Goal: Communication & Community: Answer question/provide support

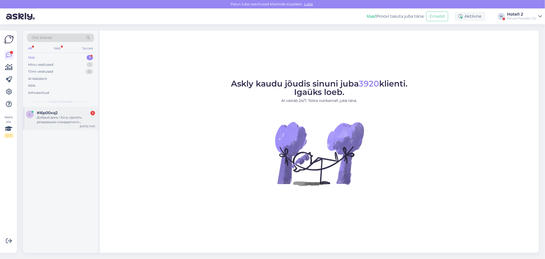
click at [68, 118] on div "Добрый день ! Хочу сделать резервацию стандартного двухместного номера , с 11 п…" at bounding box center [66, 119] width 58 height 9
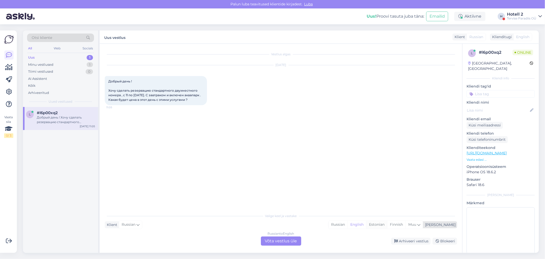
click at [387, 225] on div "Estonian" at bounding box center [376, 225] width 21 height 8
click at [287, 238] on div "Russian to Estonian Võta vestlus üle" at bounding box center [281, 240] width 40 height 9
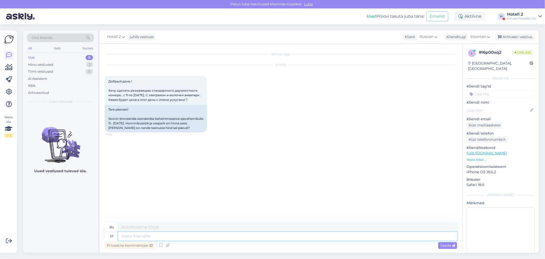
click at [135, 235] on textarea at bounding box center [287, 236] width 339 height 9
type textarea "Tere"
type textarea "Привет"
type textarea "Tere päevast"
type textarea "Добрый день"
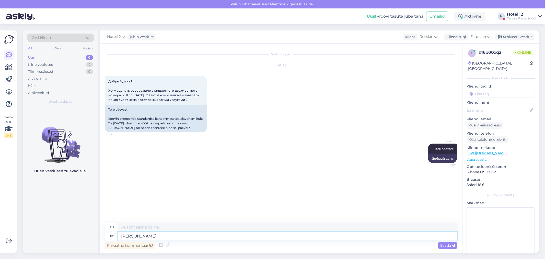
type textarea "[PERSON_NAME]"
type textarea "Если"
type textarea "Kui broneerite me"
type textarea "Когда вы бронируете"
type textarea "Kui broneerite meie"
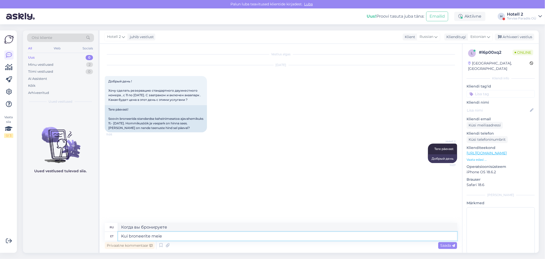
type textarea "Когда вы бронируете у нас"
type textarea "Kui broneerite meie kodulehe k"
type textarea "Когда вы бронируете наш сайт"
type textarea "Kui broneerite meie kodulehe kaudu o"
type textarea "Если вы бронируете через наш сайт"
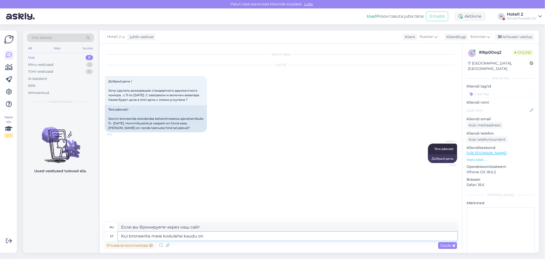
type textarea "Kui broneerite meie kodulehe kaudu on h"
type textarea "Если вы бронируете через наш сайт,"
type textarea "Kui broneerite meie kodulehe kaudu on hind"
type textarea "Если вы бронируете через наш сайт, цена составляет"
type textarea "Kui broneerite meie kodulehe kaudu on hind kõige soo"
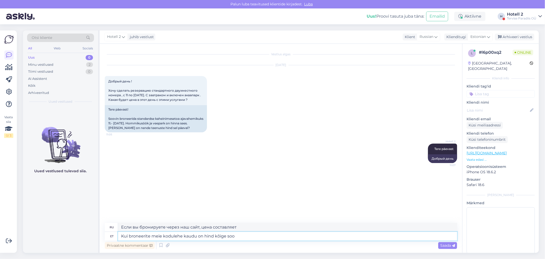
type textarea "При бронировании через наш сайт цена будет самой низкой."
type textarea "Kui broneerite meie kodulehe kaudu on hind kõige soodsam."
type textarea "При бронировании через наш сайт цена будет самой доступной."
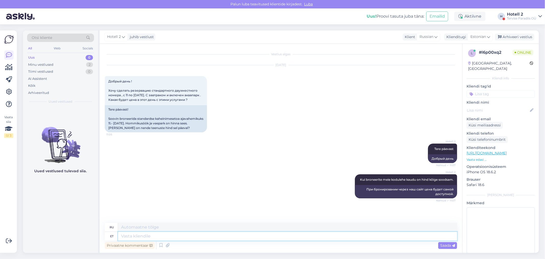
click at [220, 235] on textarea at bounding box center [287, 236] width 339 height 9
paste textarea "[URL][DOMAIN_NAME]"
type textarea "[URL][DOMAIN_NAME]"
type textarea "[URL][DOMAIN_NAME] !/accommodation/search/date/2025-10-11/2025-10-12?lang=ru"
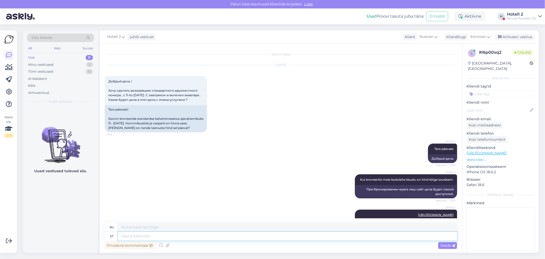
scroll to position [30, 0]
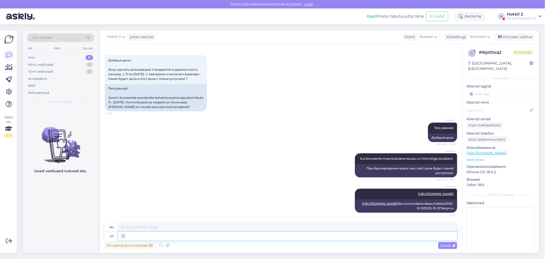
type textarea "126"
type textarea "126€ ka"
type textarea "126 евро"
type textarea "126€ [PERSON_NAME] i"
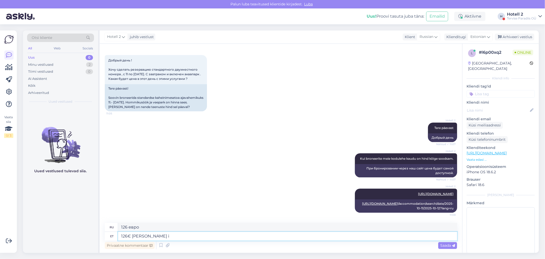
type textarea "126 евро на двоих"
type textarea "126€ kahele inimesele"
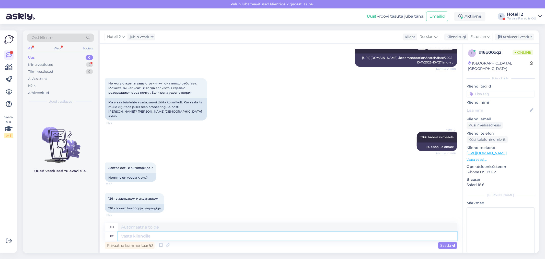
scroll to position [176, 0]
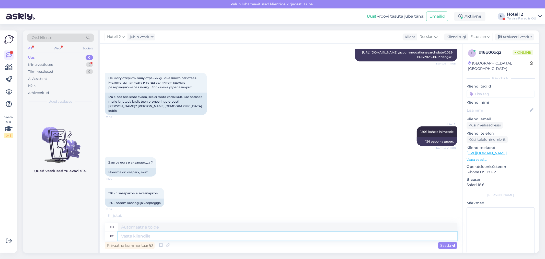
click at [192, 233] on textarea at bounding box center [287, 236] width 339 height 9
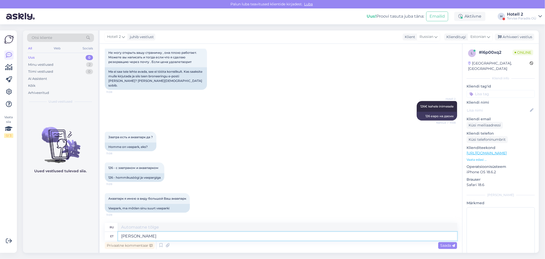
type textarea "Jah"
type textarea "Да"
type textarea "Jah,"
type textarea "Да,"
type textarea "Jah, veepark o"
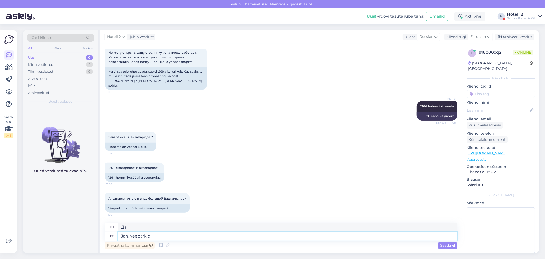
type textarea "Да, аквапарк"
type textarea "Jah, veepark on hi"
type textarea "Да, здесь есть аквапарк."
type textarea "Jah, veepark on hinna s"
type textarea "Да, аквапарк дорогой."
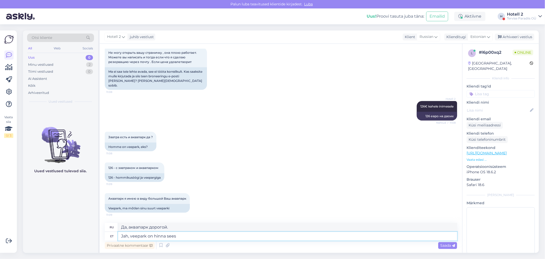
type textarea "Jah, veepark on hinna sees."
type textarea "Да, аквапарк включен в стоимость."
click at [146, 236] on textarea "Jah, veepark on hinna sees." at bounding box center [287, 236] width 339 height 9
type textarea "Jah, veepargi piiramatu külastus on hinna sees."
type textarea "Да, неограниченный доступ в аквапарк включен в стоимость."
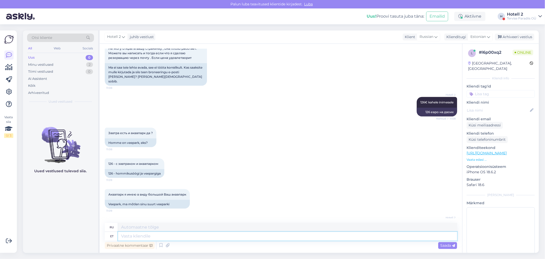
scroll to position [237, 0]
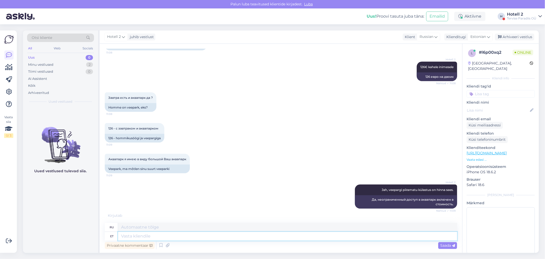
click at [124, 236] on textarea at bounding box center [287, 236] width 339 height 9
type textarea "N"
type textarea "ree"
type textarea "Пятница"
type textarea "r"
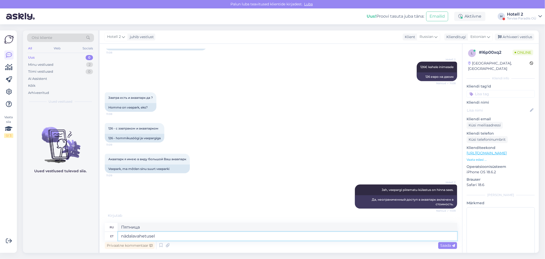
type textarea "nädalavahetusel t"
type textarea "на выходных"
type textarea "nädalavahetusel tuleb l"
type textarea "приеду на выходных"
type textarea "nädalavahetusel tuleb lihtsalt s"
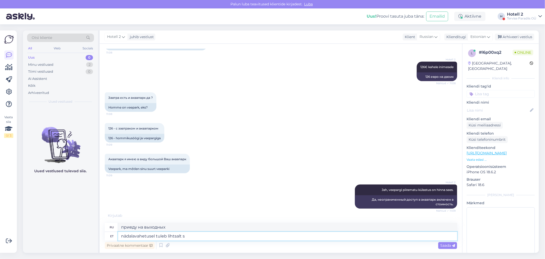
type textarea "просто приезжай на выходные"
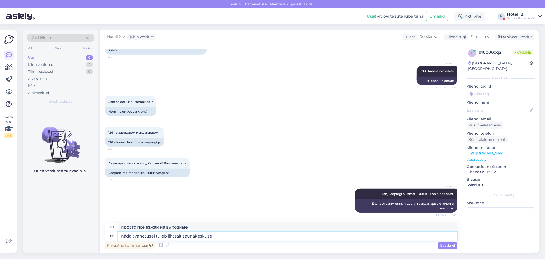
type textarea "nädalavahetusel tuleb lihtsalt saunakeskuse p"
type textarea "Просто приходите в банный центр на выходных."
type textarea "nädalavahetusel tuleb lihtsalt saunakeskuse piletid ju"
type textarea "Просто купите билеты в сауну на выходные."
type textarea "nädalavahetusel tuleb lihtsalt saunakeskuse piletid juurde os"
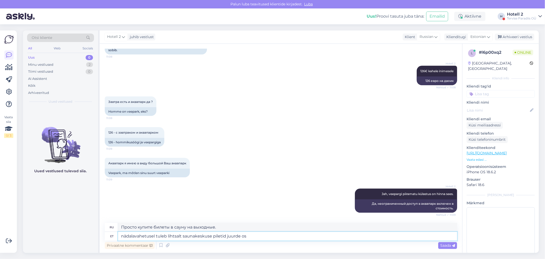
type textarea "в выходные дни вам просто нужно добавить билеты в [GEOGRAPHIC_DATA]"
type textarea "nädalavahetusel tuleb lihtsalt saunakeskuse piletid juurde osta"
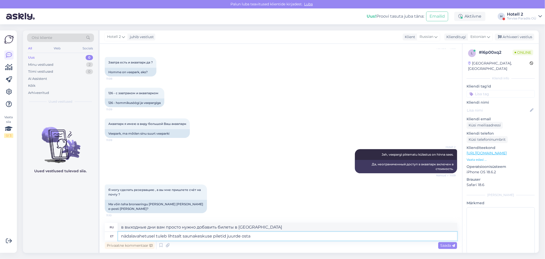
type textarea "в выходные дни вам просто нужно купить дополнительные билеты в саун-центр"
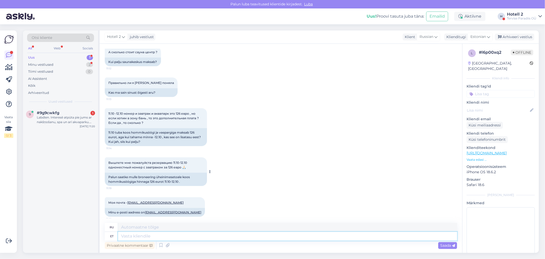
scroll to position [493, 0]
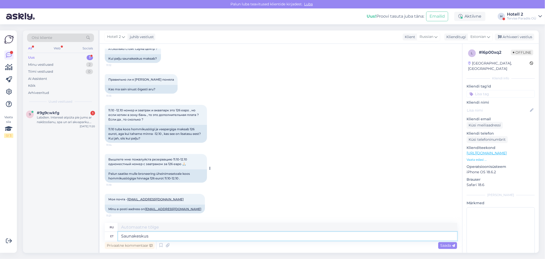
type textarea "Saunakeskus o"
type textarea "Сауна-центр"
type textarea "Saunakeskus on 9"
type textarea "Сауна-центр — 9"
type textarea "Saunakeskus on 9€"
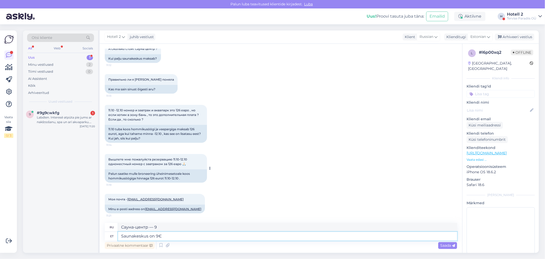
type textarea "Сауна-центр стоит 9 евро"
type textarea "Saunakeskus on 9€ üks p"
type textarea "Сауна-центр стоит 9 евро с человека."
type textarea "Saunakeskus on 9€ üks pilet."
type textarea "Билет в банный центр стоит 9 евро."
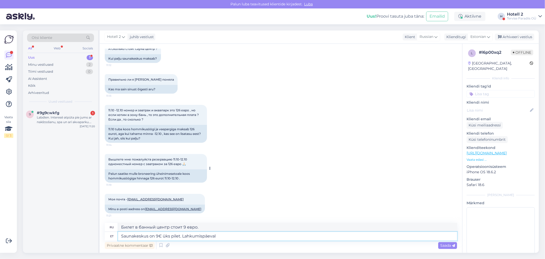
type textarea "Saunakeskus on 9€ üks pilet. Lahkumispäeval s"
type textarea "Вход в [GEOGRAPHIC_DATA] стоит 9 евро. В день отъезда."
type textarea "Saunakeskus on 9€ üks pilet. Lahkumispäeval saate"
type textarea "Вход в [GEOGRAPHIC_DATA] стоит 9 евро. В день отъезда вы можете"
type textarea "Saunakeskus on 9€ üks pilet. Lahkumispäeval saate veekeskust"
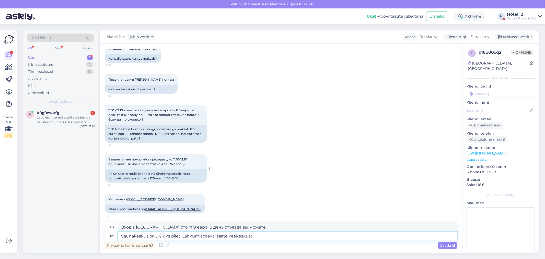
type textarea "Стоимость посещения сауны — 9 евро. В день отъезда вы получите абонемент в аква…"
type textarea "Saunakeskus on 9€ üks pilet. Lahkumispäeval saate veekeskust külastada"
type textarea "Стоимость посещения саун-центра — 9 евро. Водный центр можно посетить в день от…"
type textarea "Saunakeskus on 9€ üks pilet. Lahkumispäeval saate veekeskust külastada [PERSON_…"
type textarea "Вход в [GEOGRAPHIC_DATA] стоит 9 евро. В день отъезда вы можете посетить водный…"
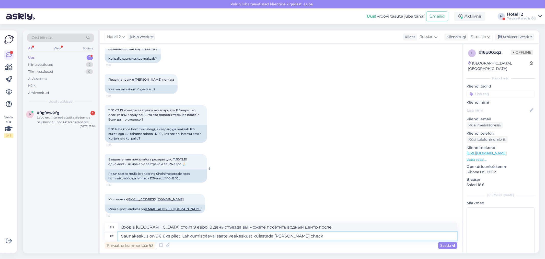
type textarea "Saunakeskus on 9€ üks pilet. Lahkumispäeval saate veekeskust külastada [PERSON_…"
type textarea "Стоимость посещения саун-центра — 9 евро. В день отъезда вы можете посетить вод…"
type textarea "Saunakeskus on 9€ üks pilet. Lahkumispäeval saate veekeskust külastada [PERSON_…"
type textarea "Стоимость посещения саун-центра — 9 евро. В день отъезда вы можете посетить вод…"
type textarea "Saunakeskus on 9€ üks pilet. Lahkumispäeval saate veekeskust külastada [PERSON_…"
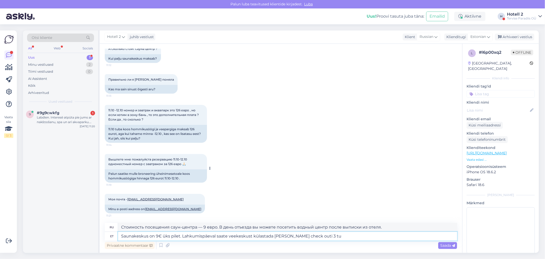
type textarea "Стоимость посещения саун-центра — 9 евро. В день отъезда посещение водного цент…"
type textarea "Saunakeskus on 9€ üks pilet. Lahkumispäeval saate veekeskust külastada peale ch…"
type textarea "Стоимость посещения саун-центра — 9 евро. В день отъезда вы можете посетить вод…"
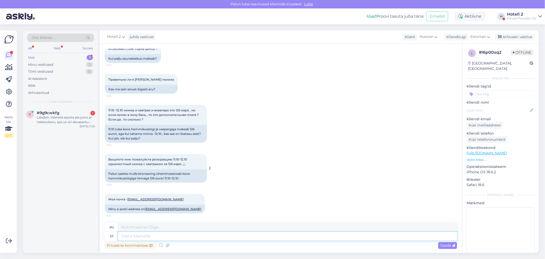
scroll to position [537, 0]
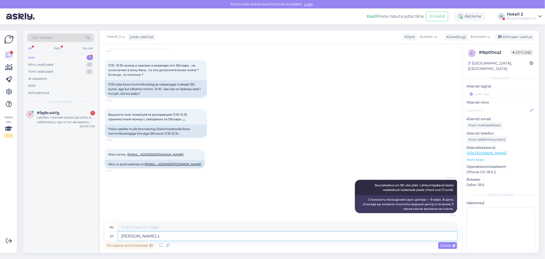
type textarea "Kui so"
type textarea "Если"
type textarea "Kui soovite ai"
type textarea "Если ты хочешь"
type textarea "Kui soovite ainult ü"
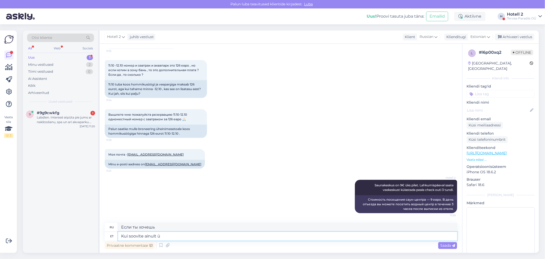
type textarea "Если вы только хотите"
type textarea "Kui soovite ainult ühele i"
type textarea "Если вам нужен только один"
type textarea "Kui soovite ainult ühele inimesele, siis"
type textarea "Если вам нужен только один человек,"
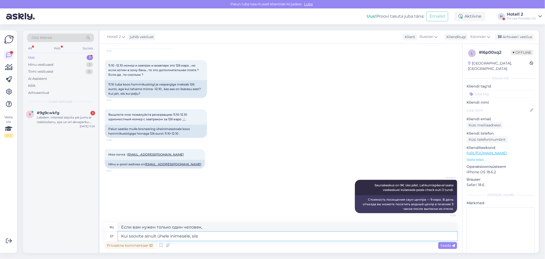
type textarea "Kui soovite ainult ühele inimesele, siis o"
type textarea "Если вы хотите, чтобы это было только для одного человека, тогда"
type textarea "Kui soovite ainult ühele inimesele, siis on 108€"
type textarea "Если вы хотите заказать его только для одного человека, стоимость составит 108 …"
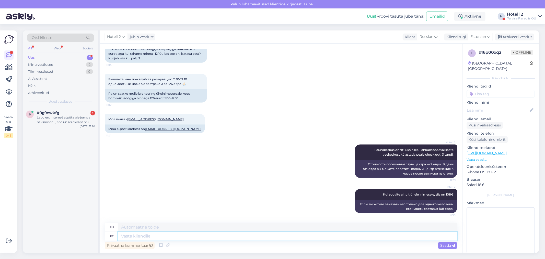
paste textarea "[URL][DOMAIN_NAME]"
type textarea "[URL][DOMAIN_NAME]"
type textarea "[URL][DOMAIN_NAME] !/accommodation/search/date/2025-10-11/2025-10-12?lang=ru"
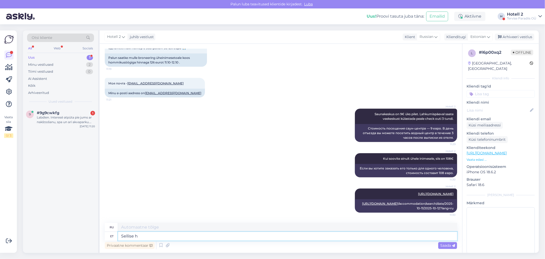
type textarea "Sellise hi"
type textarea "Такой"
type textarea "Sellise hinnaga"
type textarea "По этой цене"
type textarea "Sellise hinnaga saate br"
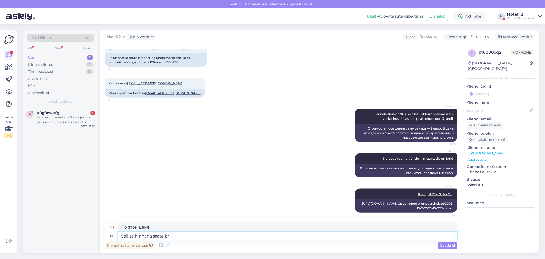
type textarea "За эту цену вы можете"
type textarea "Sellise hinnaga saate broneerida ai"
type textarea "Вы можете забронировать по этой цене"
type textarea "Sellise hinnaga saate broneerida ainult ve"
type textarea "Вы можете забронировать только по этой цене"
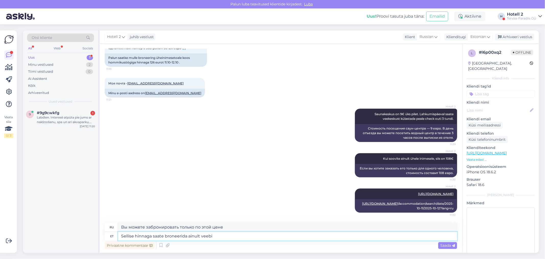
type textarea "Sellise hinnaga saate broneerida ainult veebis"
type textarea "По этой цене можно забронировать только онлайн."
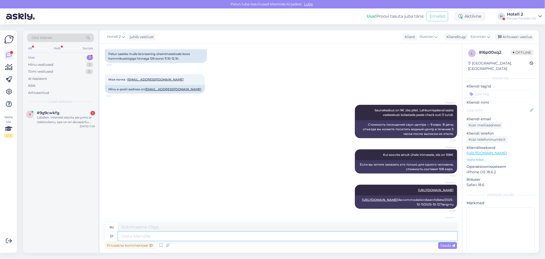
scroll to position [643, 0]
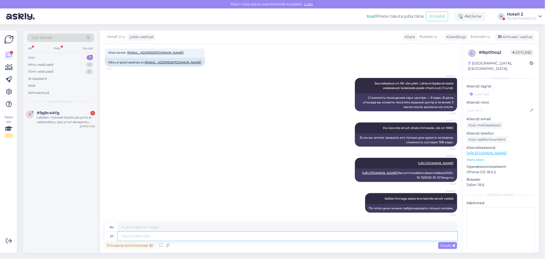
click at [136, 234] on textarea at bounding box center [287, 236] width 339 height 9
type textarea "119€"
type textarea "119"
type textarea "119€"
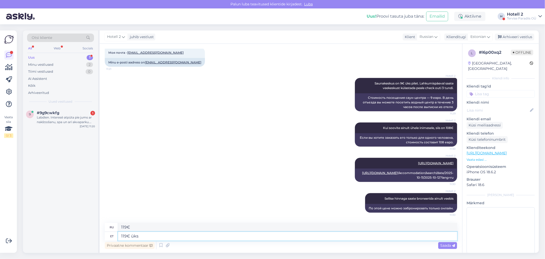
type textarea "119€ üks i"
type textarea "119 евро один"
type textarea "119€ üks inimene"
type textarea "119 евро на человека"
click at [118, 233] on textarea "119€ üks inimene" at bounding box center [287, 236] width 339 height 9
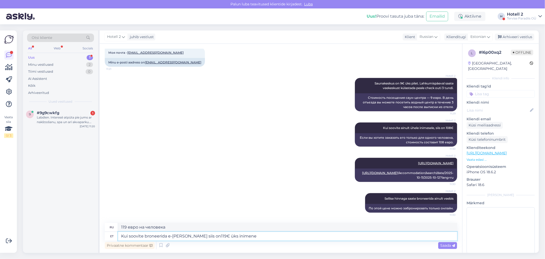
type textarea "Kui soovite broneerida e-[PERSON_NAME] siis on 119€ üks inimene"
type textarea "Если вы хотите забронировать по электронной почте, стоимость составит 119 евро …"
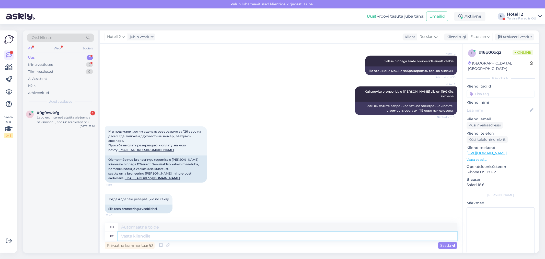
scroll to position [782, 0]
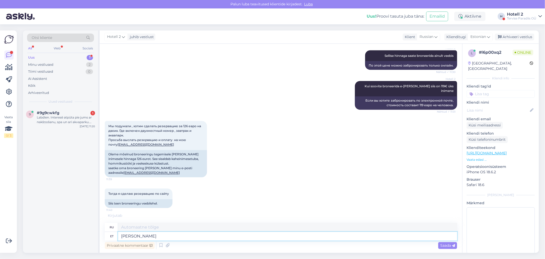
type textarea "[PERSON_NAME]"
type textarea "Если"
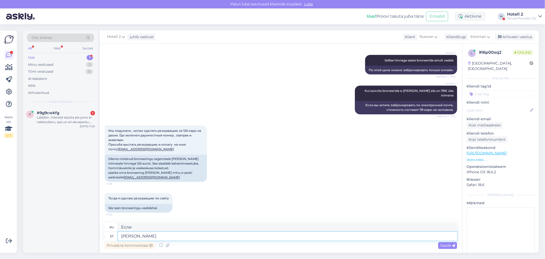
scroll to position [776, 0]
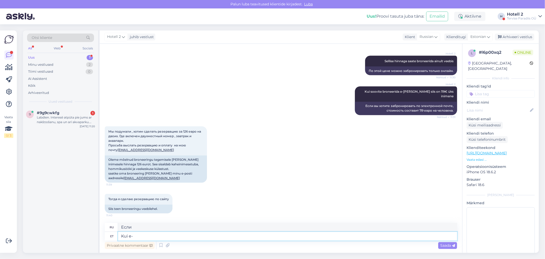
type textarea "Kui e- m"
type textarea "Если электронное письмо"
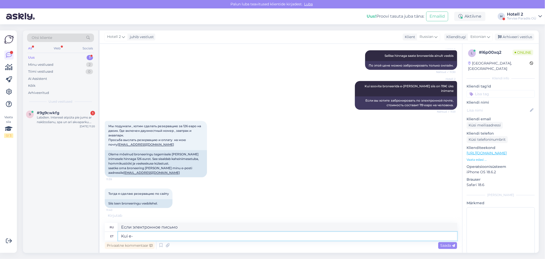
type textarea "Kui e"
type textarea "Если"
type textarea "Kui e-maili"
type textarea "Если электронное письмо"
type textarea "Kui e-[PERSON_NAME], si"
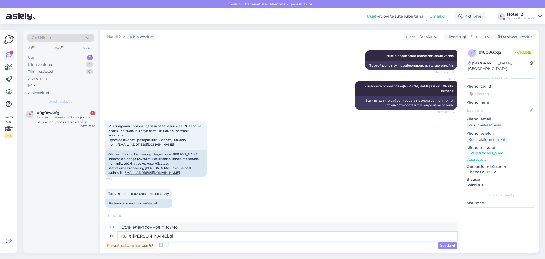
type textarea "Если по электронной почте,"
type textarea "Kui e-[PERSON_NAME], siis o"
type textarea "Если по электронной почте, то"
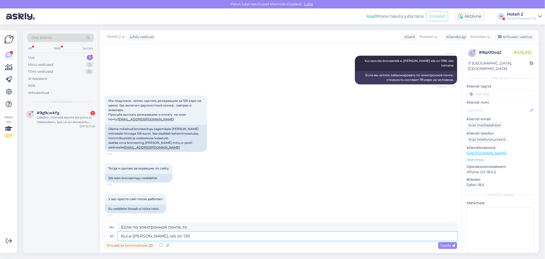
type textarea "Kui e-[PERSON_NAME], siis on 139€"
type textarea "Если по электронной почте, то 139€"
type textarea "Kui e-[PERSON_NAME], siis on 139€."
type textarea "Если по электронной почте, то 139 евро."
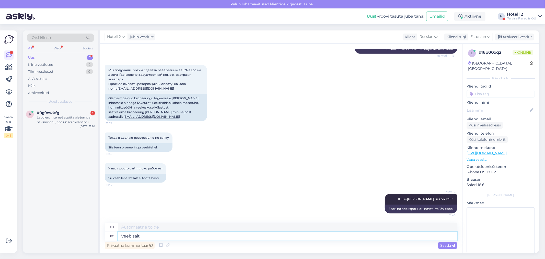
type textarea "Veebisait t"
type textarea "Веб-сайт"
type textarea "Veebisait töötab"
type textarea "Сайт работает."
type textarea "Veebisait töötab küll :)"
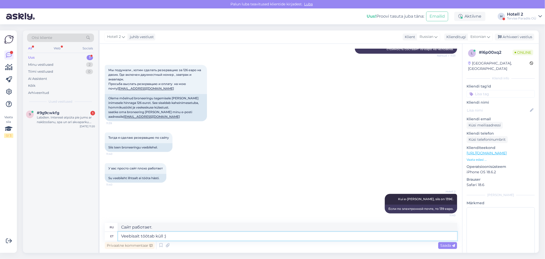
type textarea "Сайт работает :)"
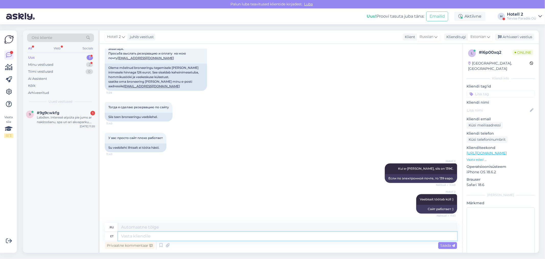
scroll to position [908, 0]
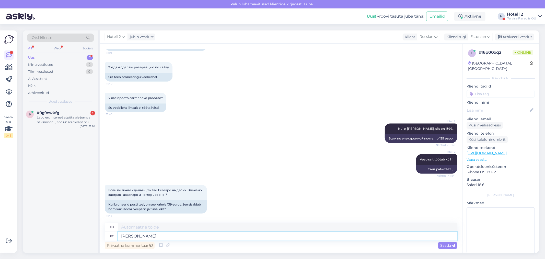
type textarea "Jah"
type textarea "Да"
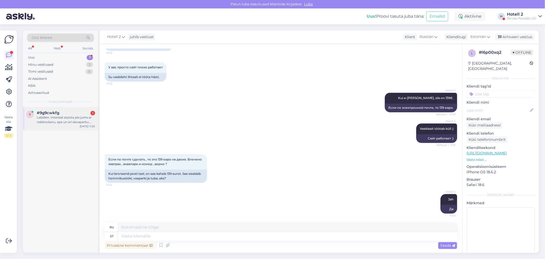
click at [79, 117] on div "Labdien. Interesē atpūta pie jums ar nakšņošanu, spa un arī akvaparku. Kur var …" at bounding box center [66, 119] width 58 height 9
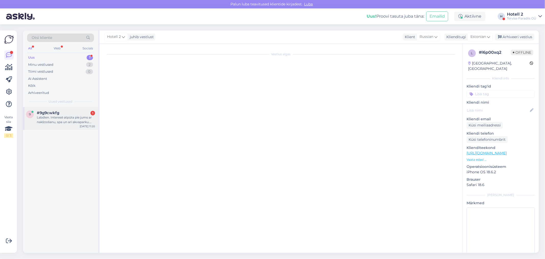
scroll to position [0, 0]
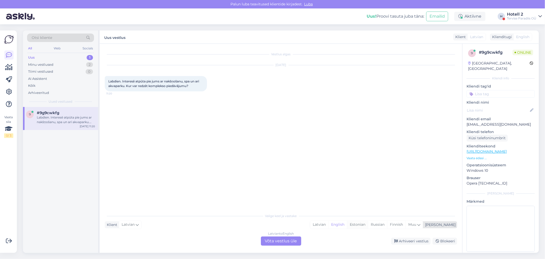
click at [368, 227] on div "Estonian" at bounding box center [357, 225] width 21 height 8
click at [289, 239] on div "Latvian to Estonian Võta vestlus üle" at bounding box center [281, 240] width 40 height 9
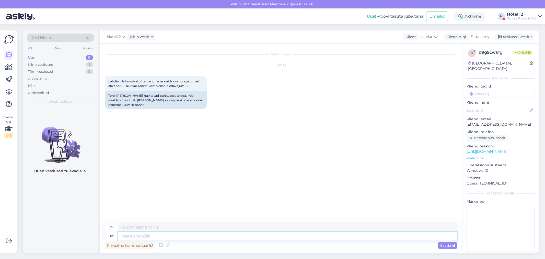
click at [143, 235] on textarea at bounding box center [287, 236] width 339 height 9
type textarea "Tere"
type textarea "Sveiki"
type textarea "Tere! S"
type textarea "Sveiki!"
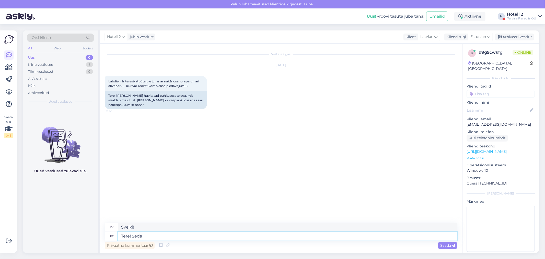
type textarea "Tere! Seda o"
type textarea "Sveiki! [PERSON_NAME]"
type textarea "Tere! Seda on"
type textarea "Sveiki! Lūk, tas [PERSON_NAME]."
type textarea "Tere! Seda on rõõm k"
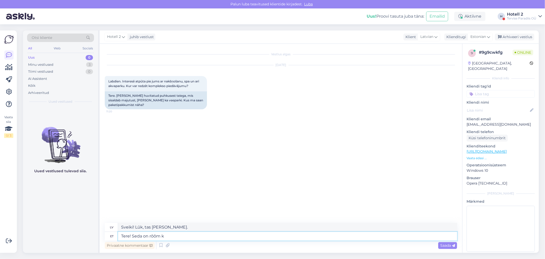
type textarea "Sveiki! Prieks!"
type textarea "Tere! Seda on rõõm kuulda!"
type textarea "Sveiki! Lieliski to dzirdēt!"
type textarea "Tere! Seda on rõõm kuulda."
type textarea "Sveiki! [GEOGRAPHIC_DATA] to dzirdēt."
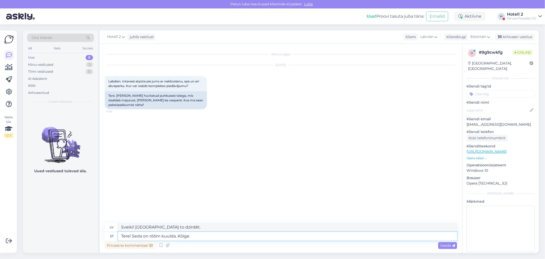
type textarea "Tere! Seda on rõõm kuulda. Kõige"
type textarea "Sveiki! [GEOGRAPHIC_DATA] to dzirdēt. Visu to labāko."
type textarea "Tere! Seda on rõõm kuulda. Kõige parema"
type textarea "Sveiki! [GEOGRAPHIC_DATA] to dzirdēt. Visu to labāko!"
type textarea "Tere! Seda on rõõm kuulda. Kõige parema hinnaga sa"
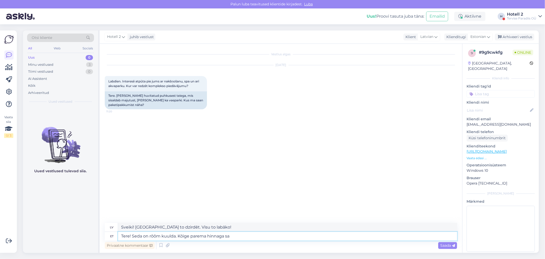
type textarea "Sveiki! [GEOGRAPHIC_DATA] to dzirdēt. Vislabākā cena"
type textarea "Tere! Seda on rõõm kuulda. Kõige parema hinnaga saate br"
type textarea "Sveiki! [GEOGRAPHIC_DATA] to dzirdēt. Jūs varat iegūt vislabāko cenu."
type textarea "Tere! Seda on rõõm kuulda. Kõige parema hinnaga saate broneerida meie"
type textarea "Sveiki! [GEOGRAPHIC_DATA] to dzirdēt. Jūs varat rezervēt par vislabāko cenu."
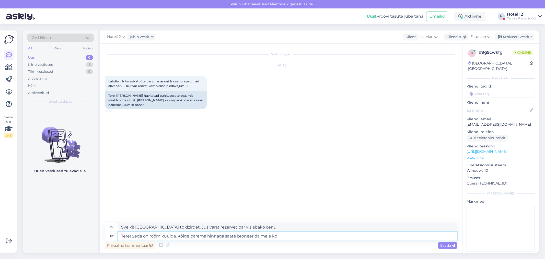
type textarea "Tere! Seda on rõõm kuulda. Kõige parema hinnaga saate broneerida meie kod"
type textarea "Sveiki! [GEOGRAPHIC_DATA] to dzirdēt. Jūs varat rezervēt pie mums par vislabāko…"
type textarea "Tere! Seda on rõõm kuulda. Kõige parema hinnaga saate broneerida meie kodulehe k"
type textarea "Sveiki! [GEOGRAPHIC_DATA] to dzirdēt. Jūs varat rezervēt mūsu tīmekļa vietnē pa…"
type textarea "Tere! Seda on rõõm kuulda. Kõige parema hinnaga saate broneerida meie kodulehe …"
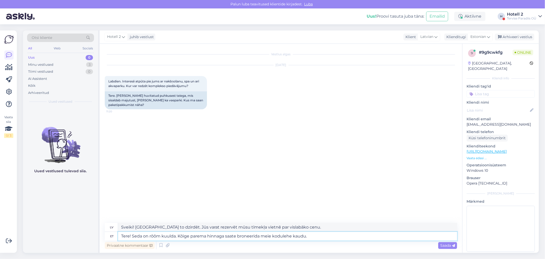
type textarea "Sveiki! [GEOGRAPHIC_DATA] to dzirdēt. Jūs varat rezervēt par vislabāko cenu mūs…"
type textarea "Tere! Seda on rõõm kuulda. Kõige parema hinnaga saate broneerida meie kodulehe …"
type textarea "Sveiki! [GEOGRAPHIC_DATA] to dzirdēt. Jūs varat rezervēt par vislabāko cenu mūs…"
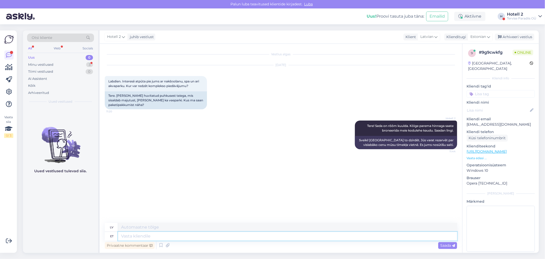
click at [125, 236] on textarea at bounding box center [287, 236] width 339 height 9
paste textarea "[URL][DOMAIN_NAME]"
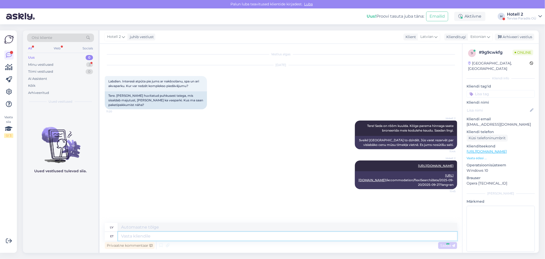
scroll to position [21, 0]
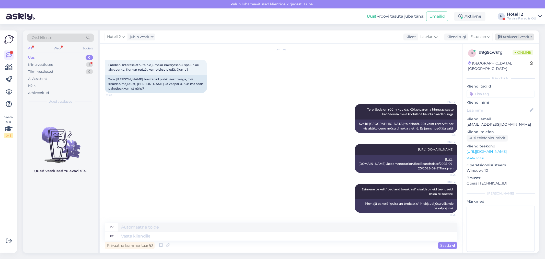
click at [507, 35] on div "Arhiveeri vestlus" at bounding box center [514, 36] width 39 height 7
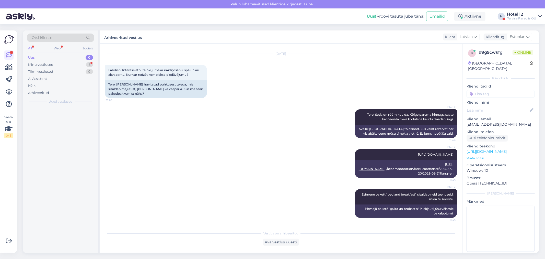
scroll to position [16, 0]
click at [71, 64] on div "Minu vestlused 2" at bounding box center [60, 64] width 67 height 7
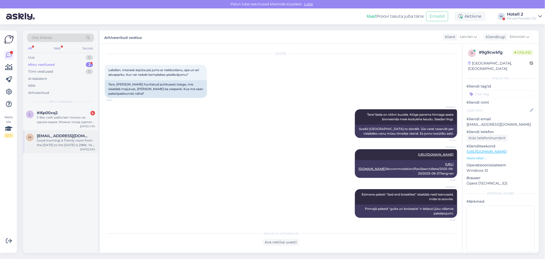
click at [59, 143] on div "Good morning! A Family room from the [DATE] to the [DATE] is 298€. You can book…" at bounding box center [66, 142] width 58 height 9
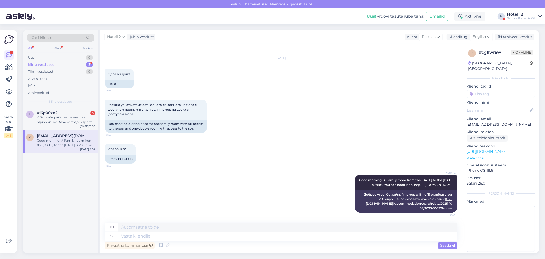
scroll to position [0, 0]
click at [79, 119] on div "У Вас сайт работает только на одном языке. Можно тогда сделать резервацию через…" at bounding box center [66, 119] width 58 height 9
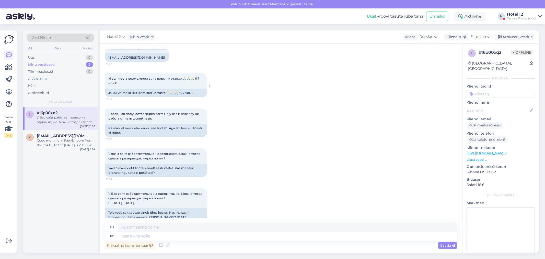
scroll to position [1164, 0]
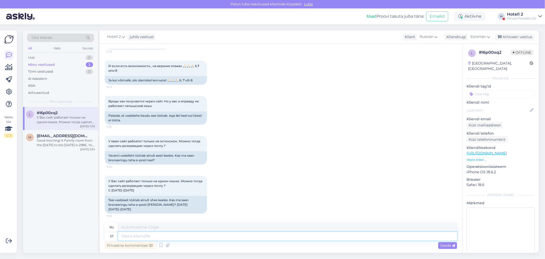
click at [132, 234] on textarea at bounding box center [287, 236] width 339 height 9
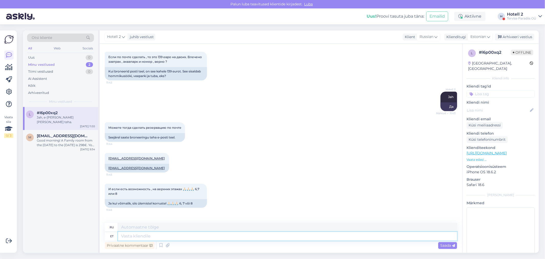
scroll to position [1230, 0]
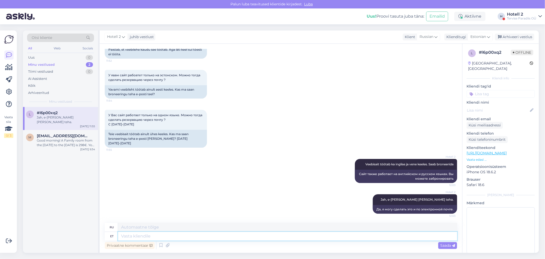
click at [221, 236] on textarea at bounding box center [287, 236] width 339 height 9
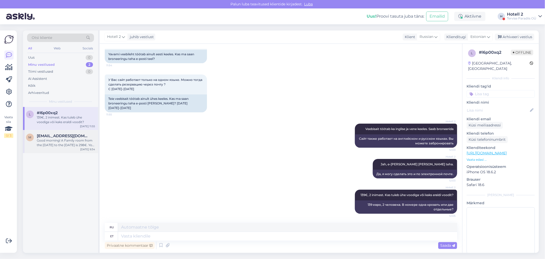
drag, startPoint x: 42, startPoint y: 137, endPoint x: 44, endPoint y: 141, distance: 4.4
click at [42, 137] on span "[EMAIL_ADDRESS][DOMAIN_NAME]" at bounding box center [63, 135] width 53 height 5
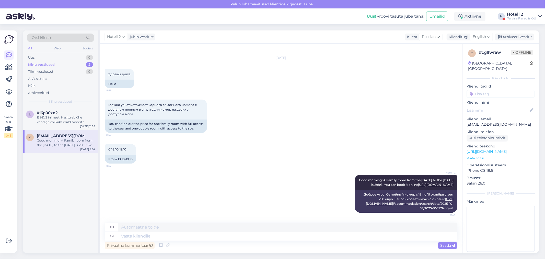
scroll to position [21, 0]
click at [62, 119] on div "139€, 2 inimest. Kas tuleb ühe voodiga või kaks eraldi voodit?" at bounding box center [66, 119] width 58 height 9
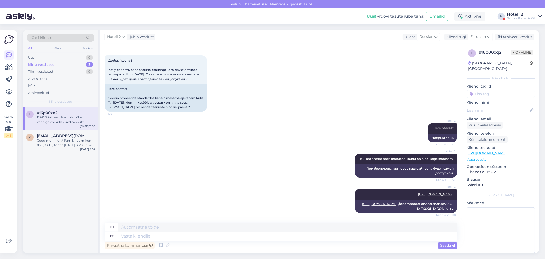
scroll to position [1265, 0]
